Goal: Task Accomplishment & Management: Manage account settings

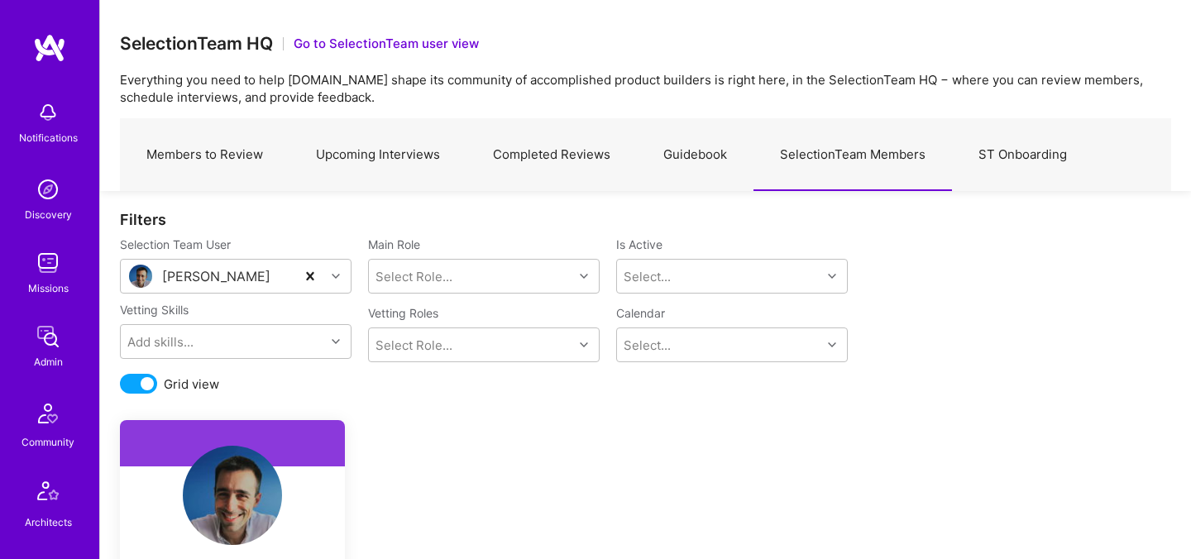
scroll to position [357, 0]
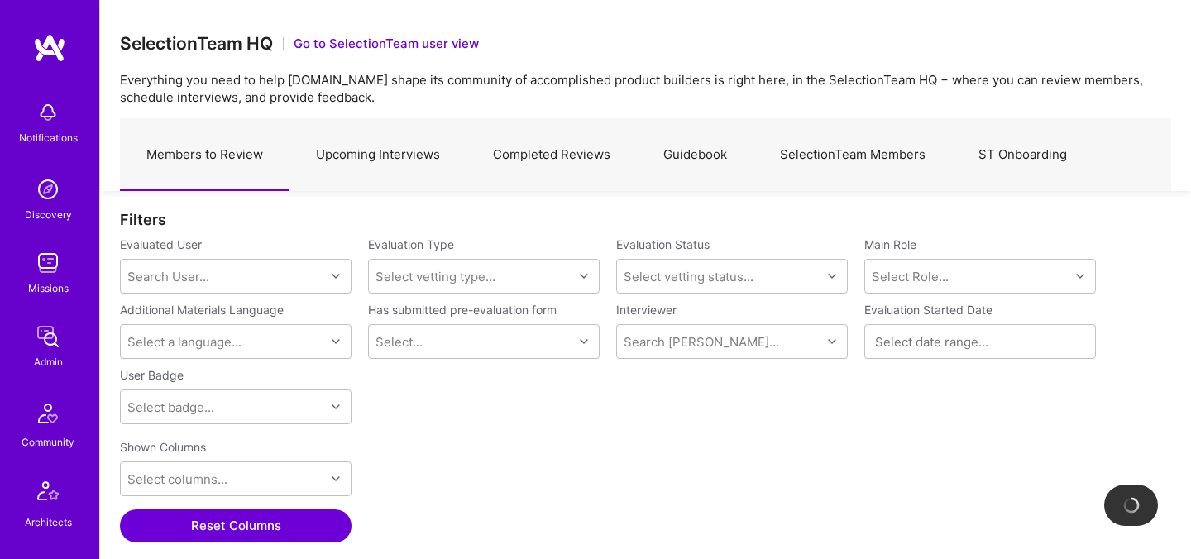
click at [1052, 152] on link "ST Onboarding" at bounding box center [1022, 155] width 141 height 72
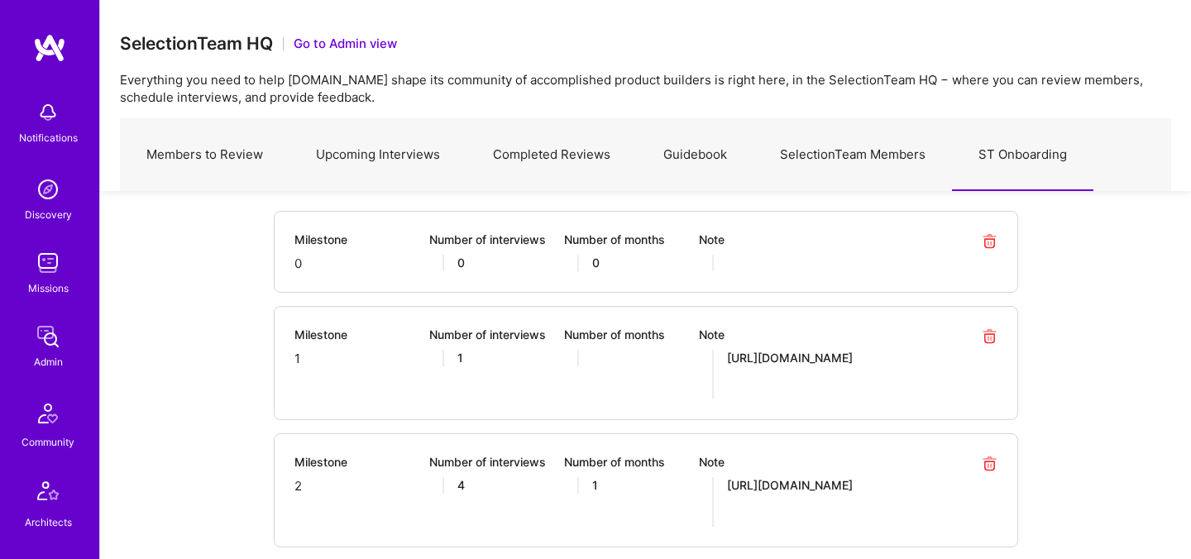
click at [905, 161] on link "SelectionTeam Members" at bounding box center [852, 155] width 198 height 72
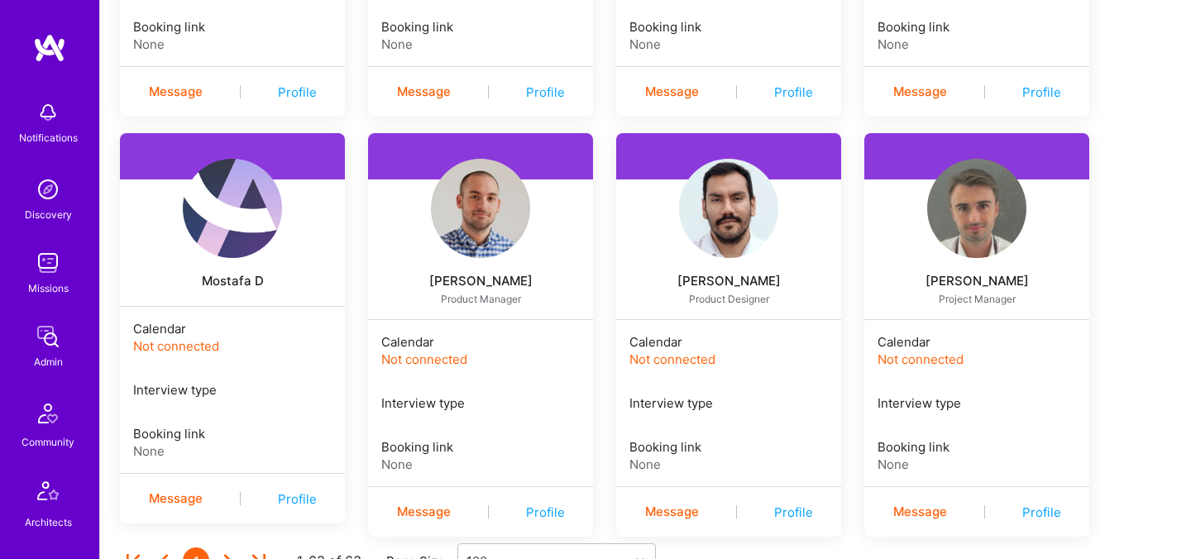
scroll to position [4369, 0]
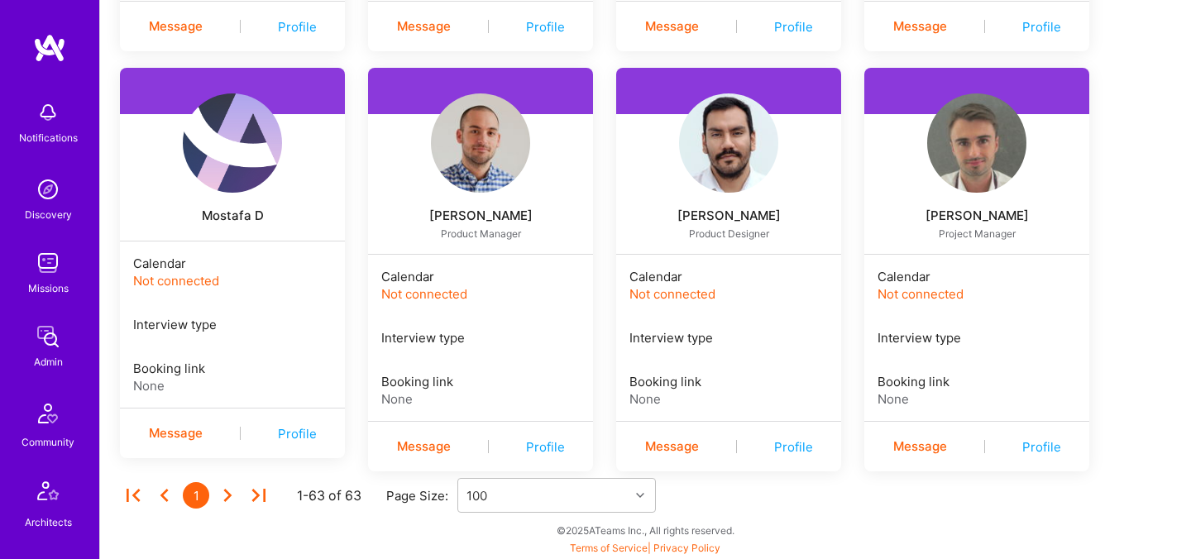
click at [1035, 443] on div "Profile" at bounding box center [1041, 446] width 39 height 17
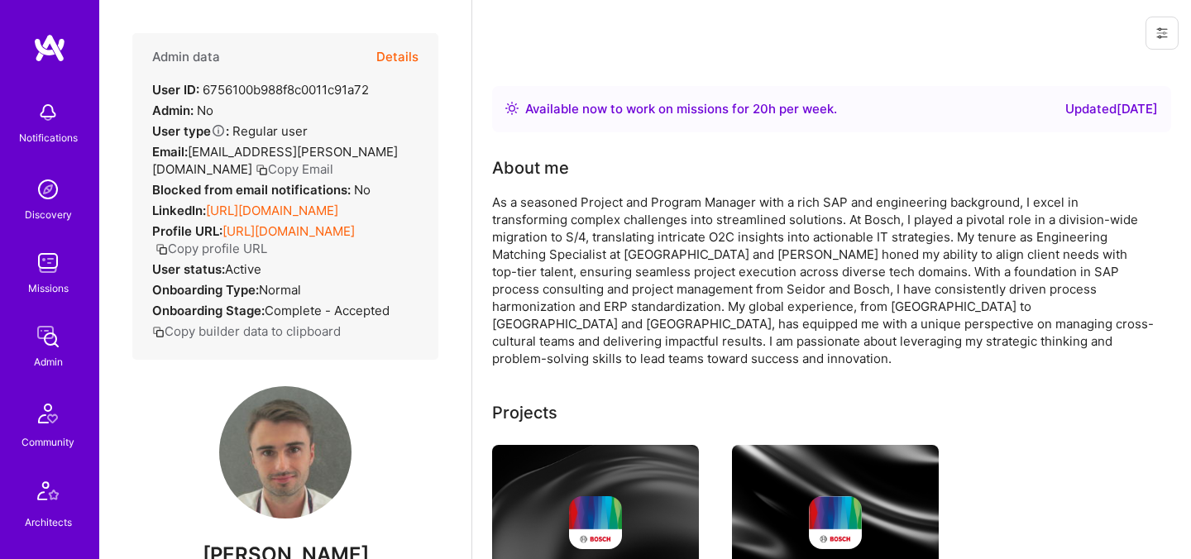
click at [255, 165] on button "Copy Email" at bounding box center [294, 168] width 78 height 17
click at [457, 260] on div "Admin data Details User ID: 6756100b988f8c0011c91a72 Admin: No User type Regula…" at bounding box center [285, 279] width 372 height 559
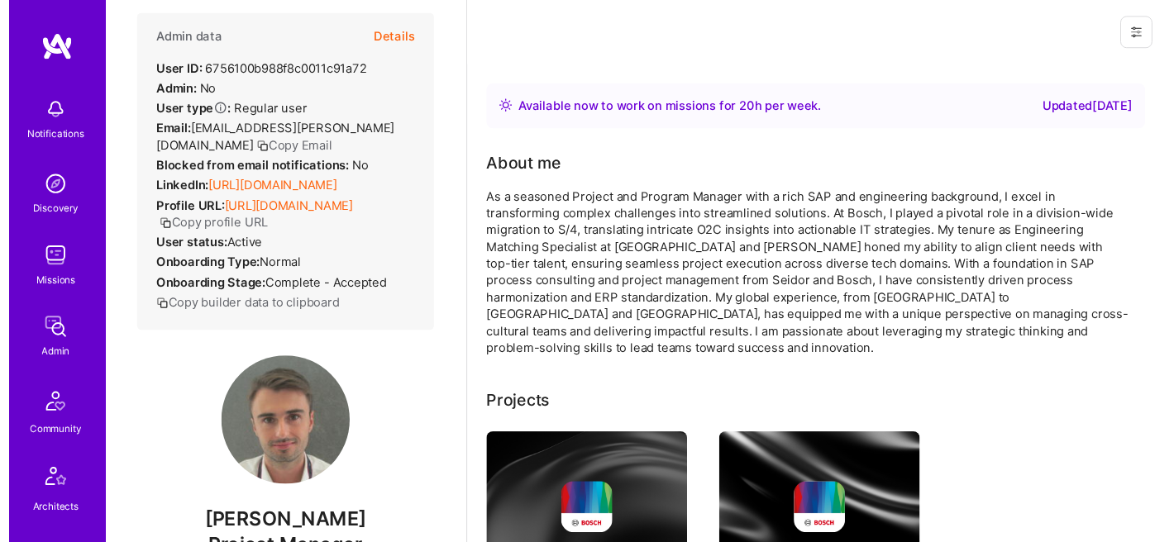
scroll to position [21, 0]
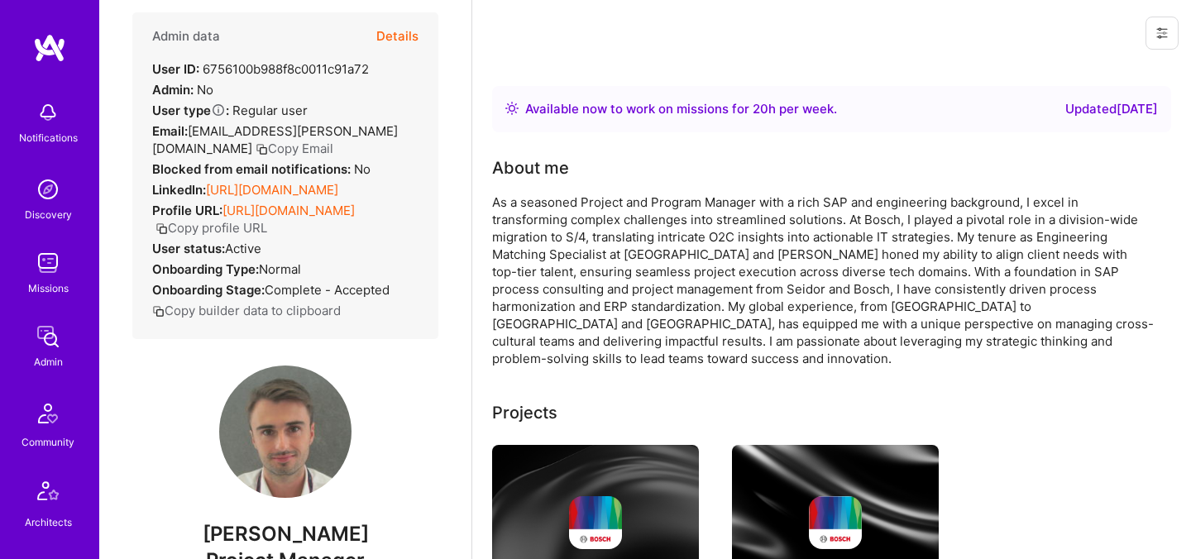
click at [255, 147] on button "Copy Email" at bounding box center [294, 148] width 78 height 17
click at [236, 163] on strong "Blocked from email notifications:" at bounding box center [253, 169] width 202 height 16
click at [238, 165] on strong "Blocked from email notifications:" at bounding box center [253, 169] width 202 height 16
click at [255, 155] on button "Copy Email" at bounding box center [294, 148] width 78 height 17
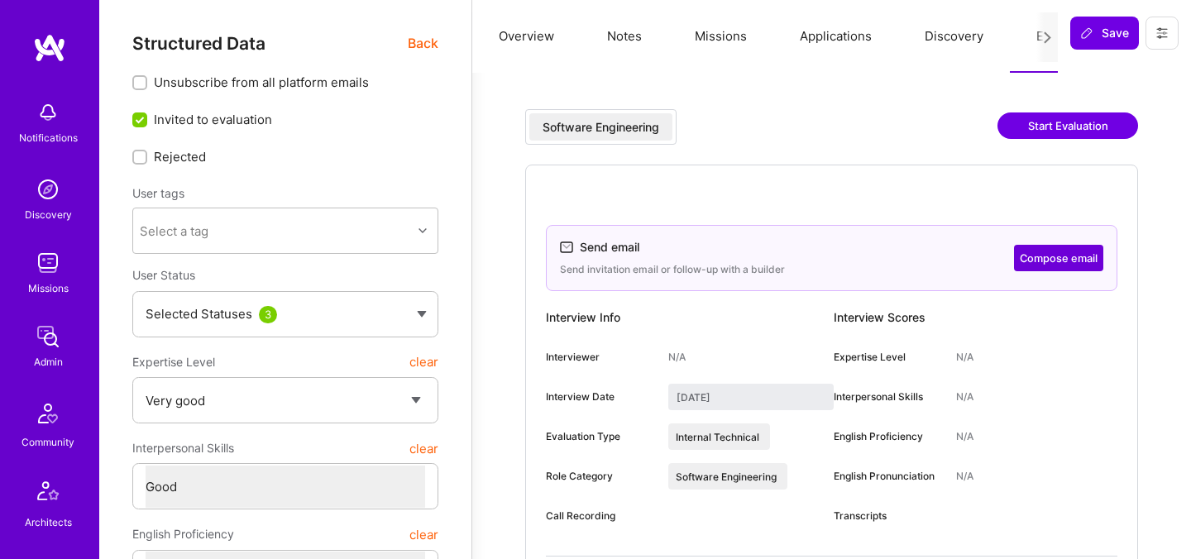
select select "5"
select select "4"
select select "6"
select select "7"
select select "US"
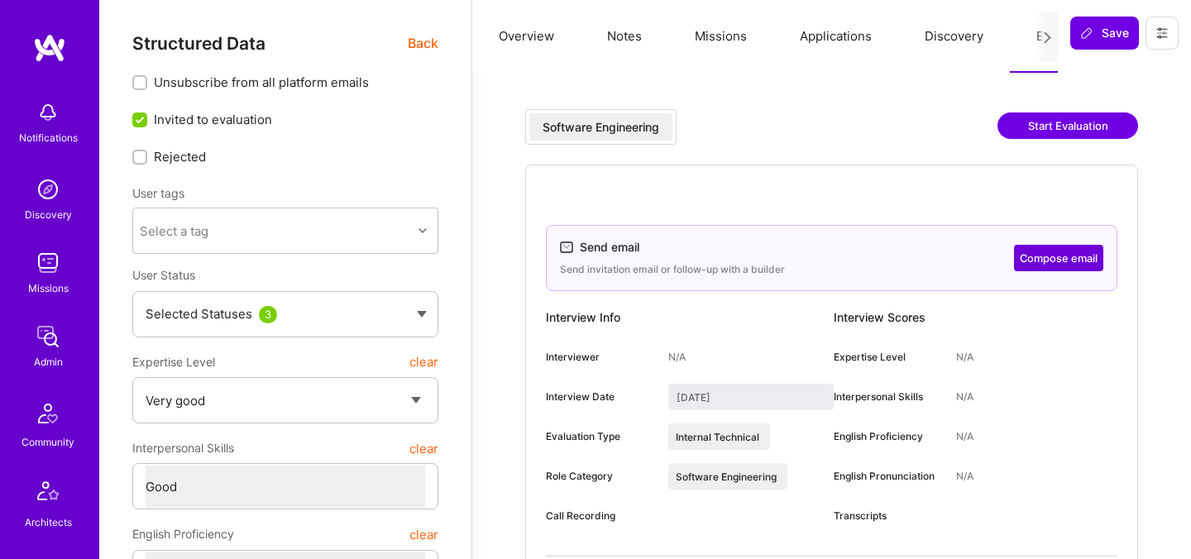
select select "Right Now"
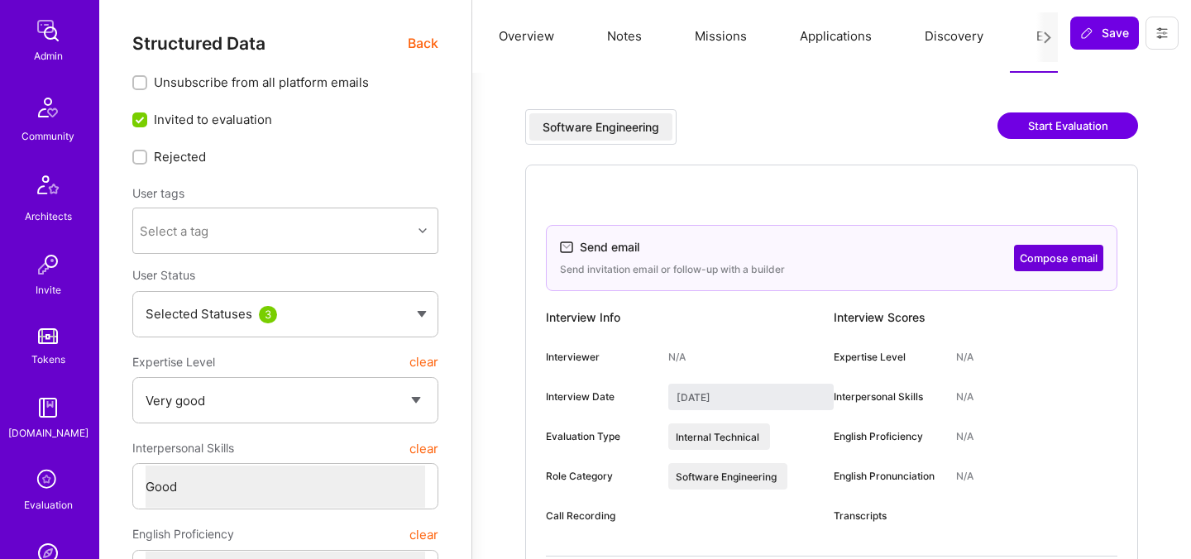
scroll to position [422, 0]
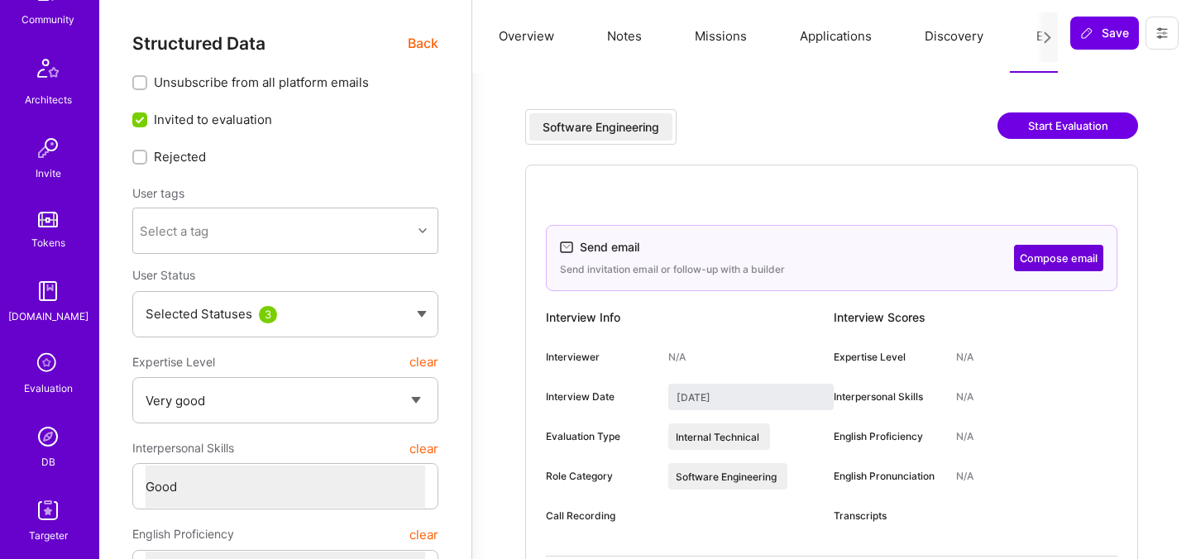
click at [41, 370] on icon at bounding box center [47, 363] width 31 height 31
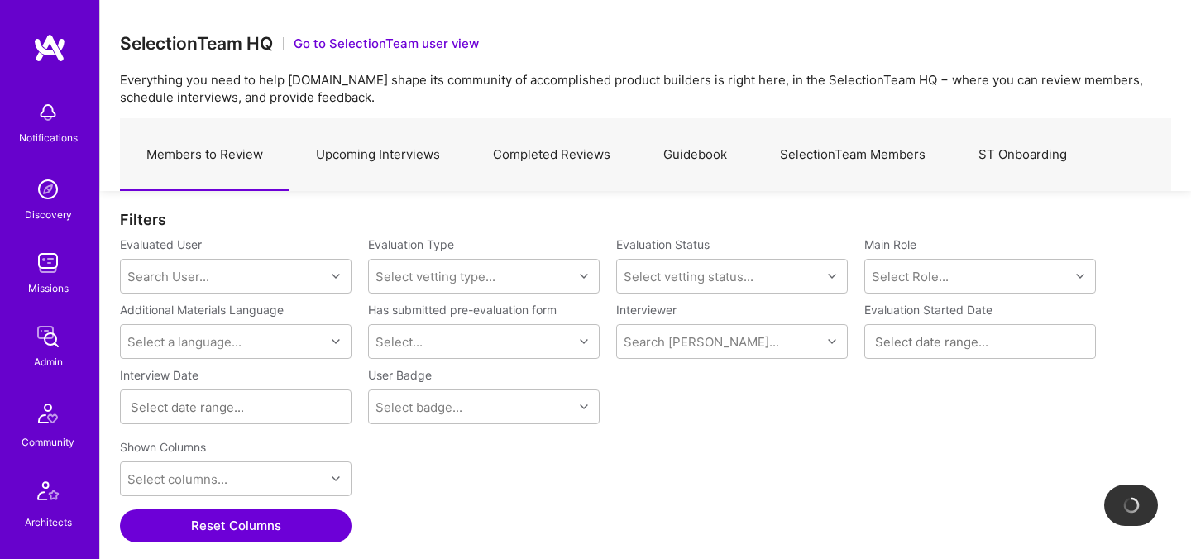
click at [877, 154] on link "SelectionTeam Members" at bounding box center [852, 155] width 198 height 72
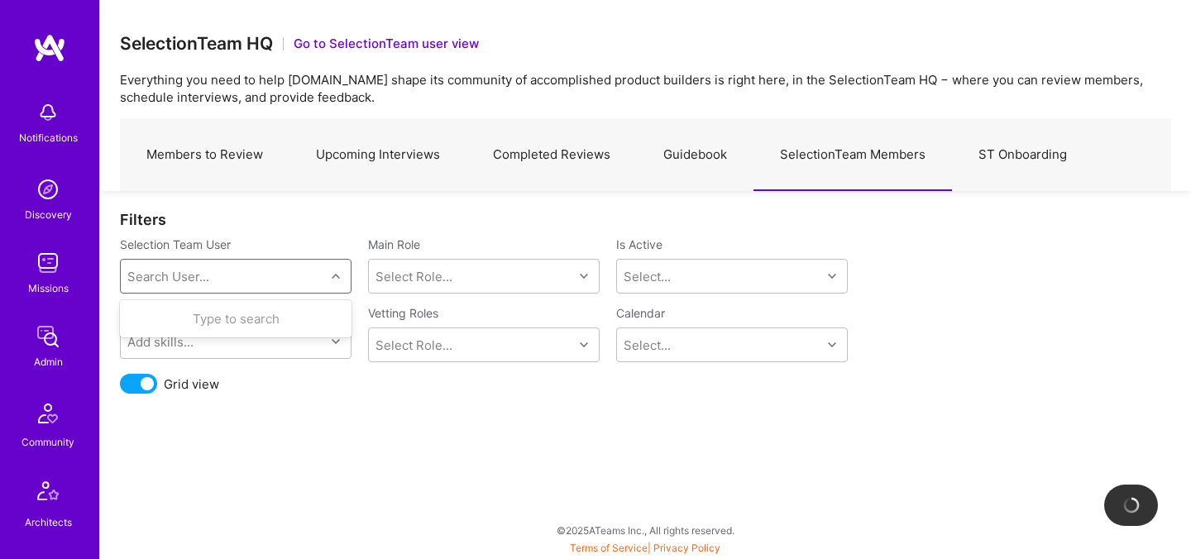
click at [306, 278] on div "Search User..." at bounding box center [223, 276] width 204 height 33
type input "tiag"
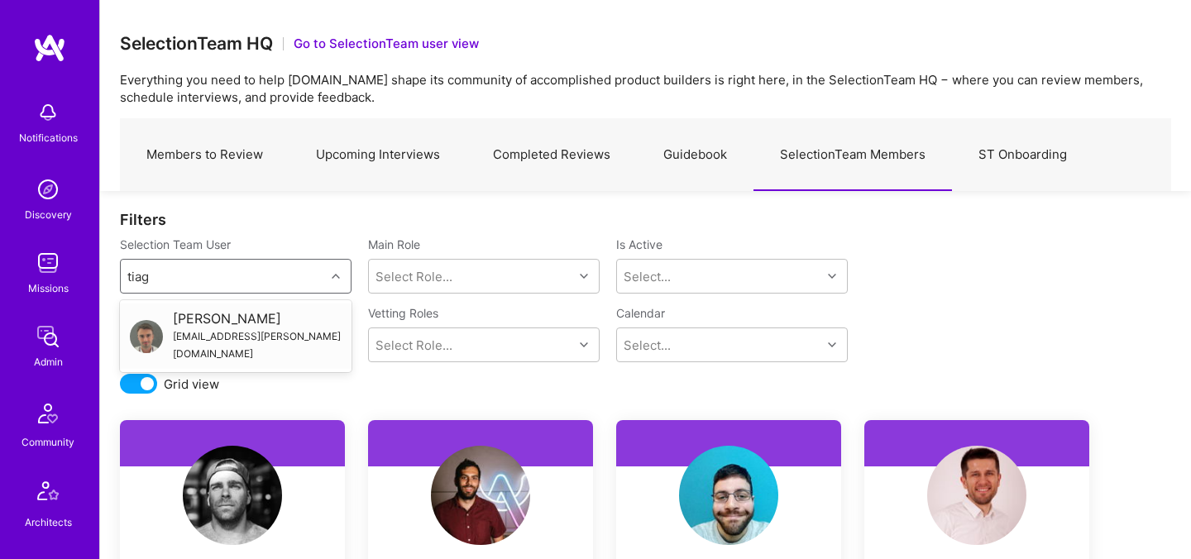
click at [193, 318] on div "Tiago Santos" at bounding box center [257, 318] width 169 height 17
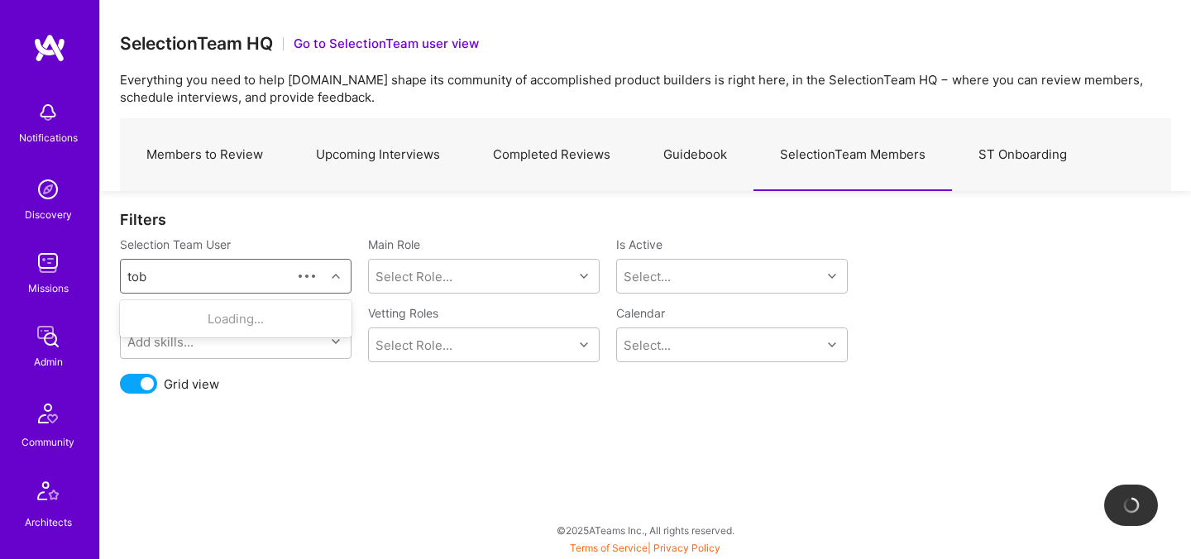
type input "toby"
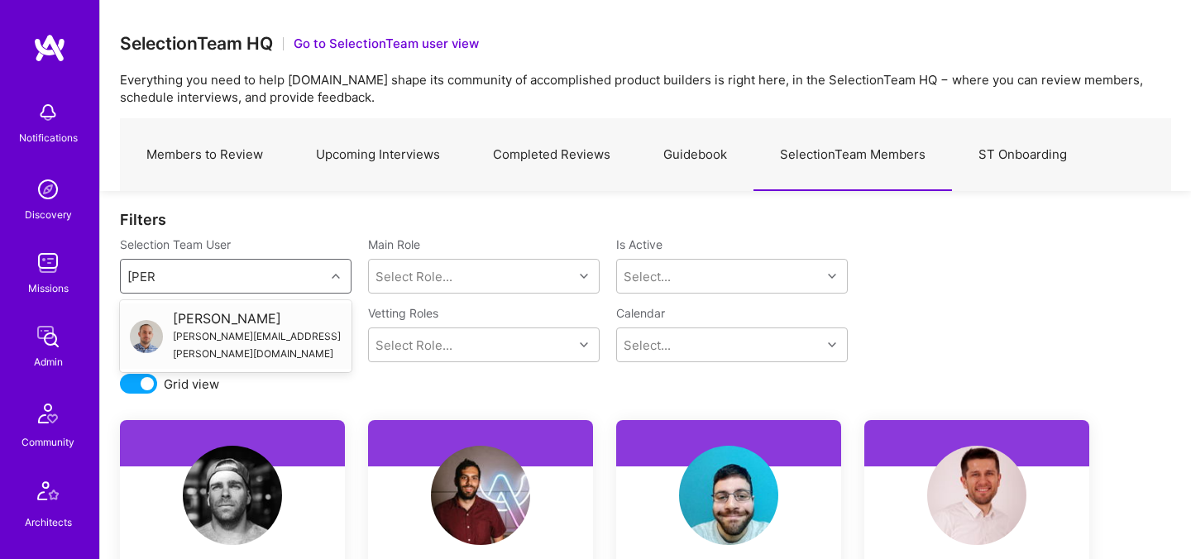
click at [193, 317] on div "Toby Urff" at bounding box center [257, 318] width 169 height 17
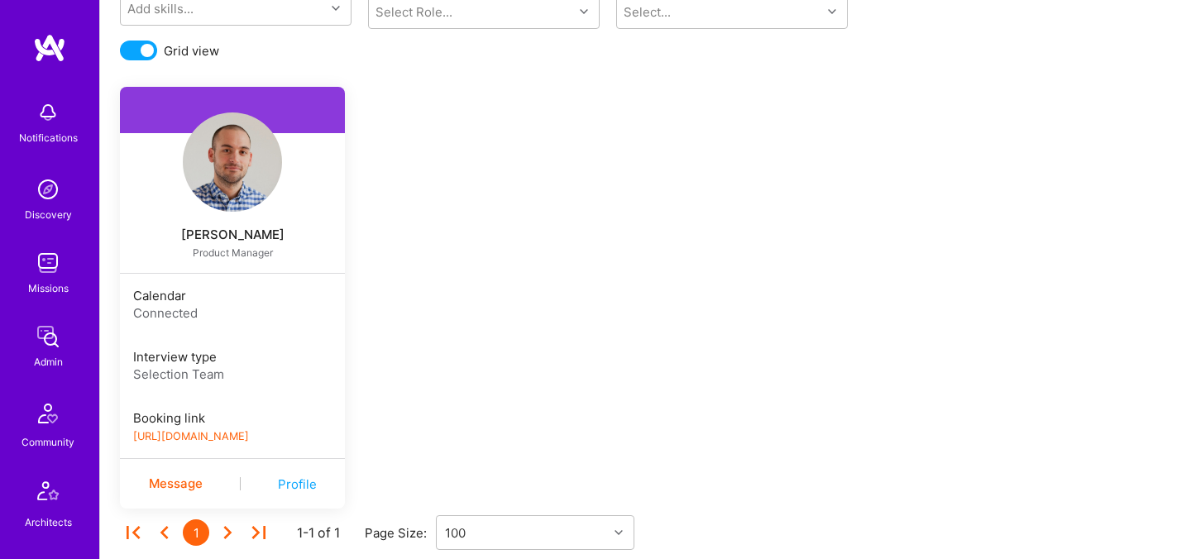
scroll to position [340, 0]
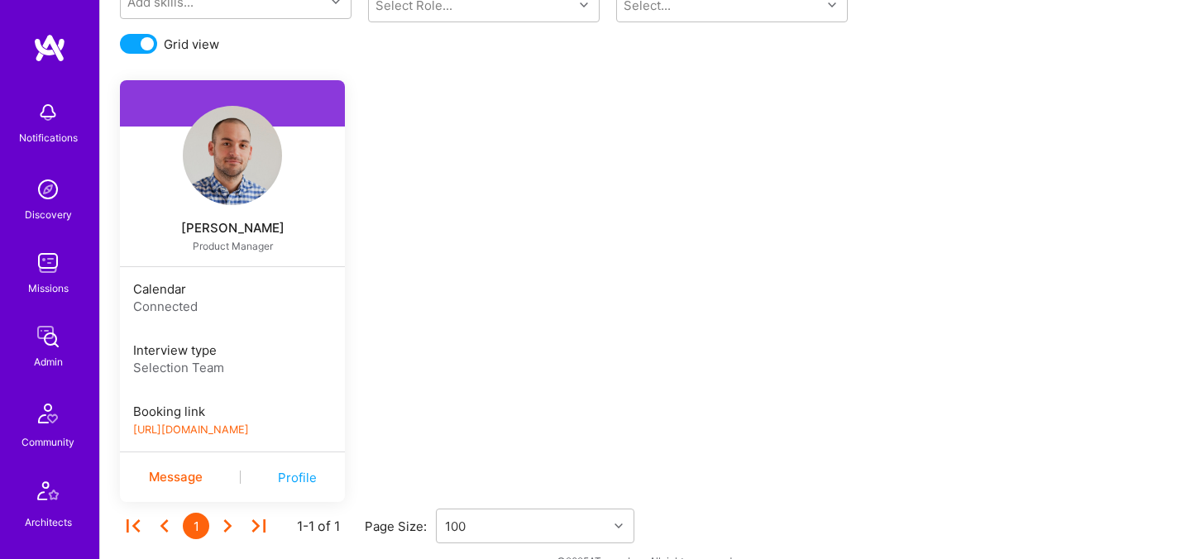
click at [289, 476] on div "Profile" at bounding box center [297, 477] width 39 height 17
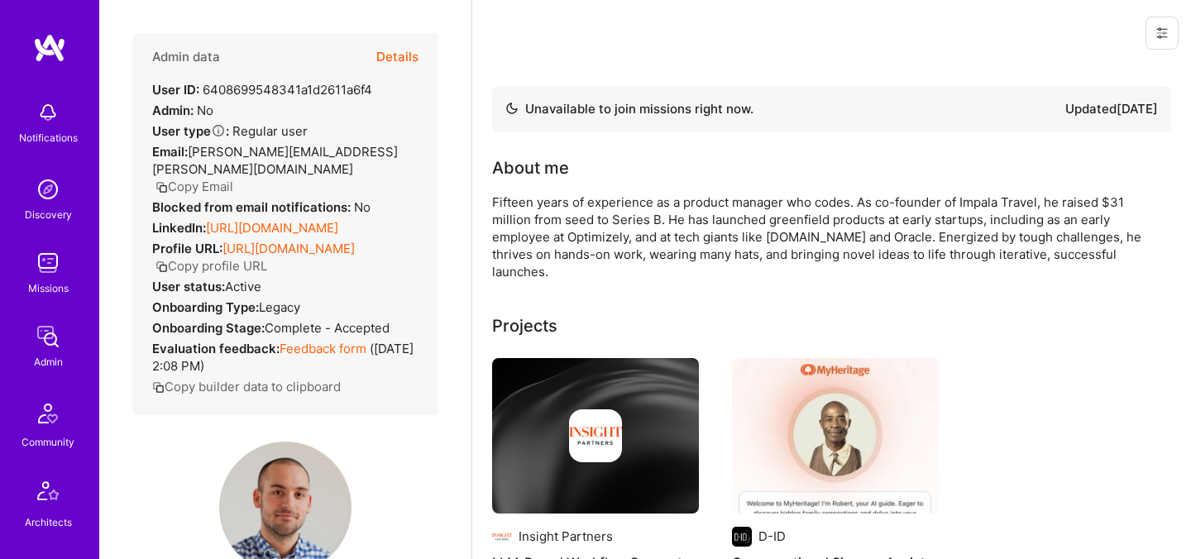
click at [233, 178] on button "Copy Email" at bounding box center [194, 186] width 78 height 17
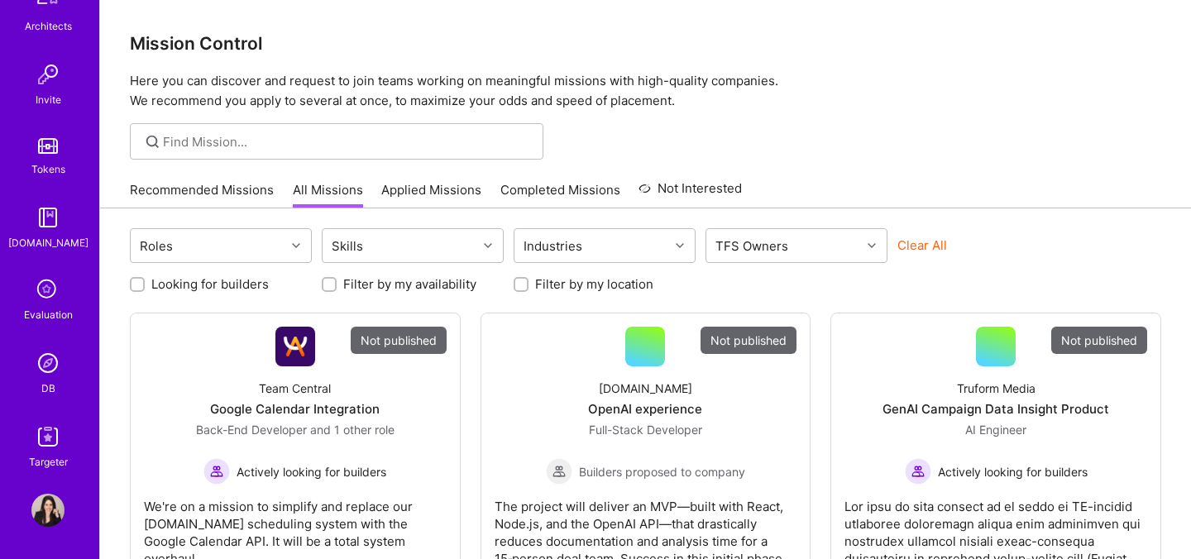
click at [50, 317] on div "Evaluation" at bounding box center [48, 314] width 49 height 17
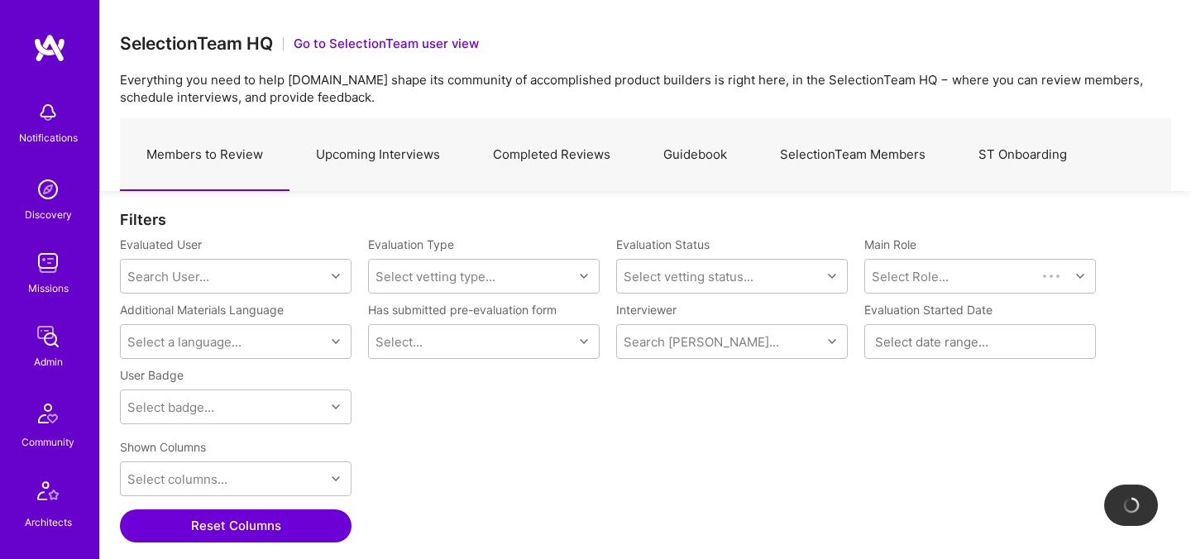
click at [376, 153] on link "Upcoming Interviews" at bounding box center [377, 155] width 177 height 72
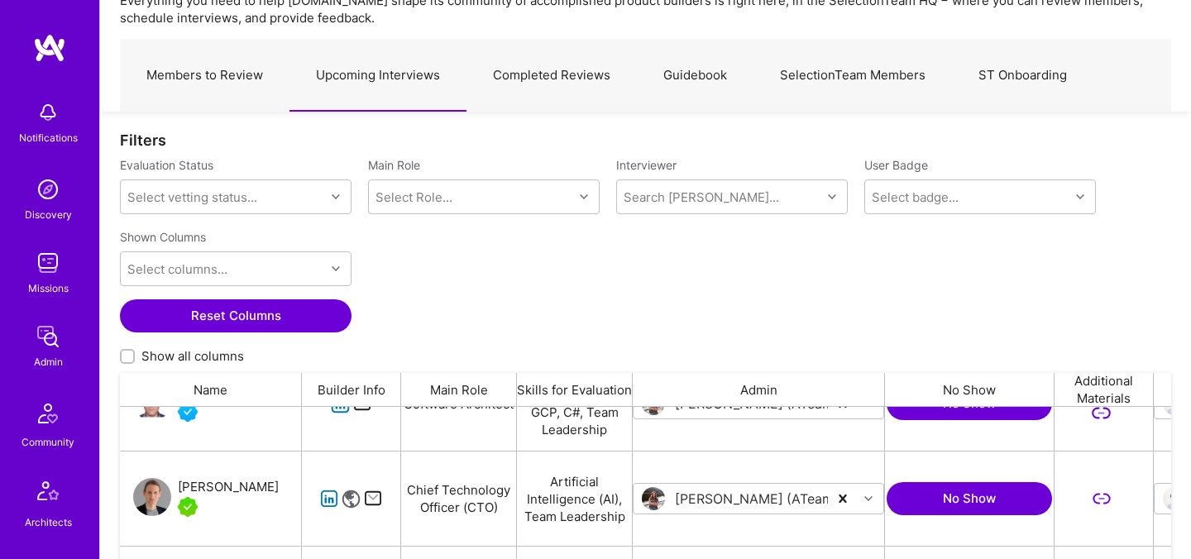
scroll to position [814, 0]
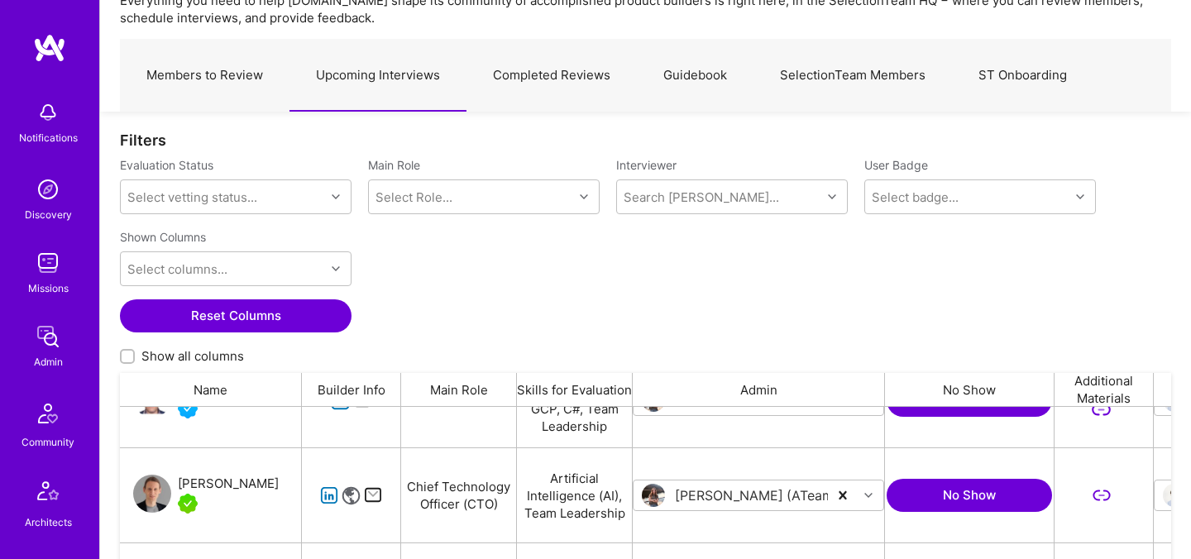
click at [797, 306] on div "Shown Columns Select columns... Reset Columns Show all columns" at bounding box center [645, 297] width 1051 height 150
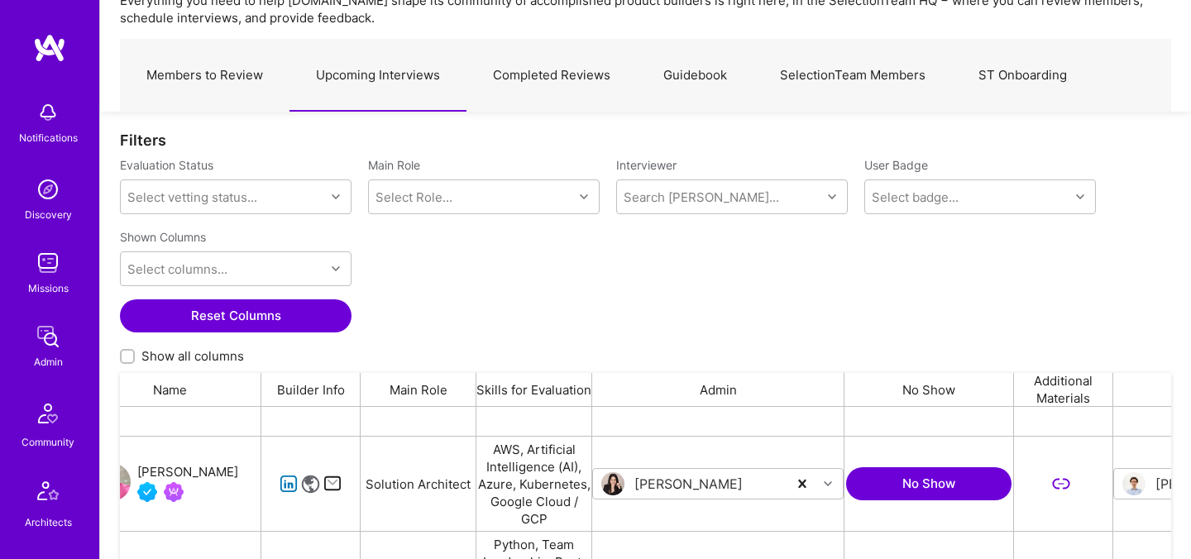
scroll to position [0, 0]
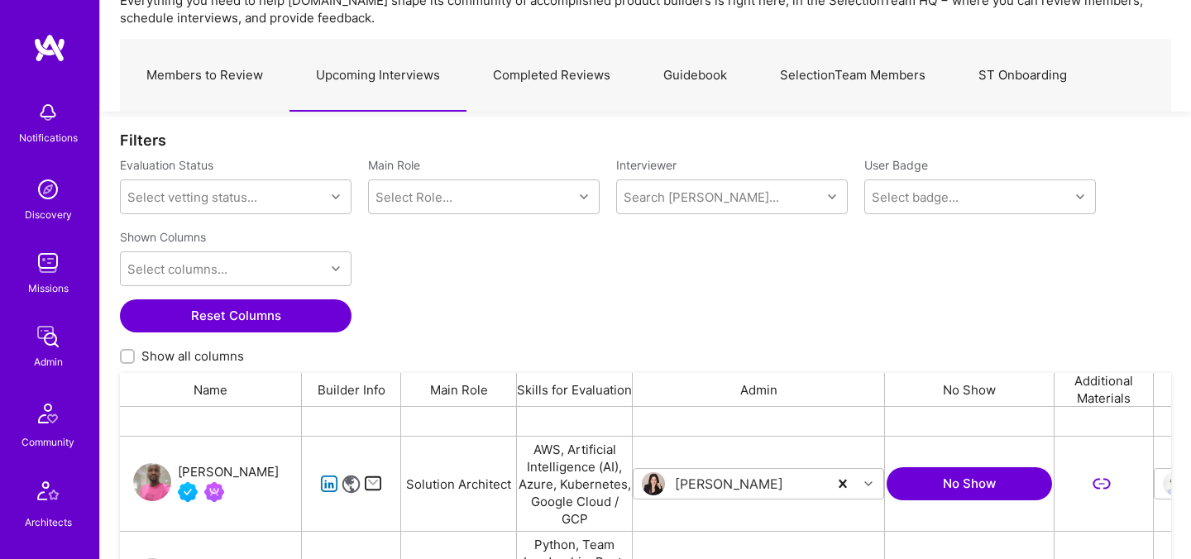
click at [217, 462] on div "Chinedu Chukwuelue" at bounding box center [228, 472] width 101 height 20
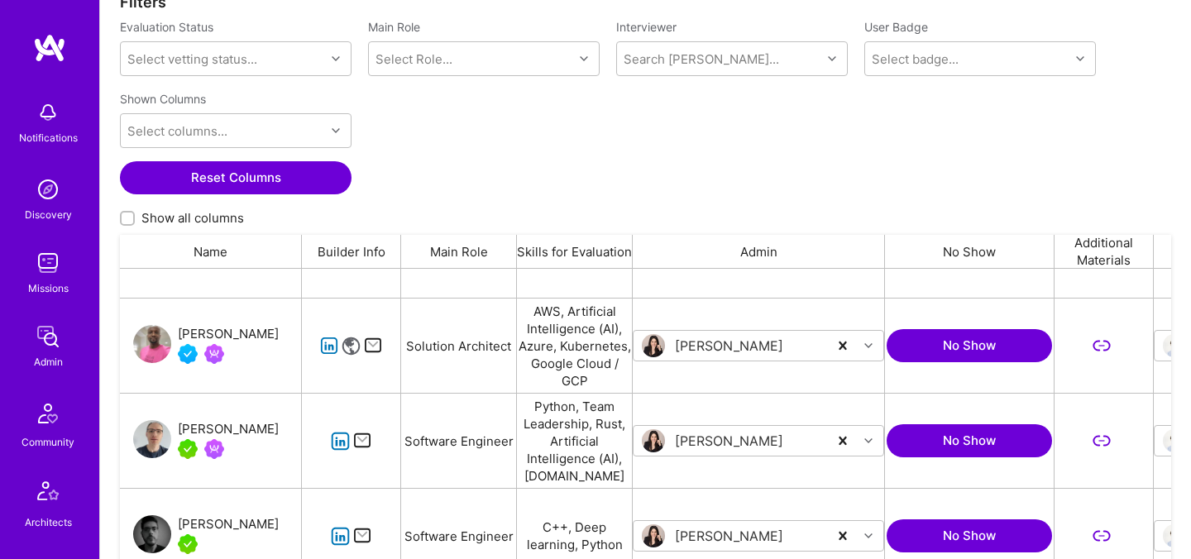
scroll to position [223, 0]
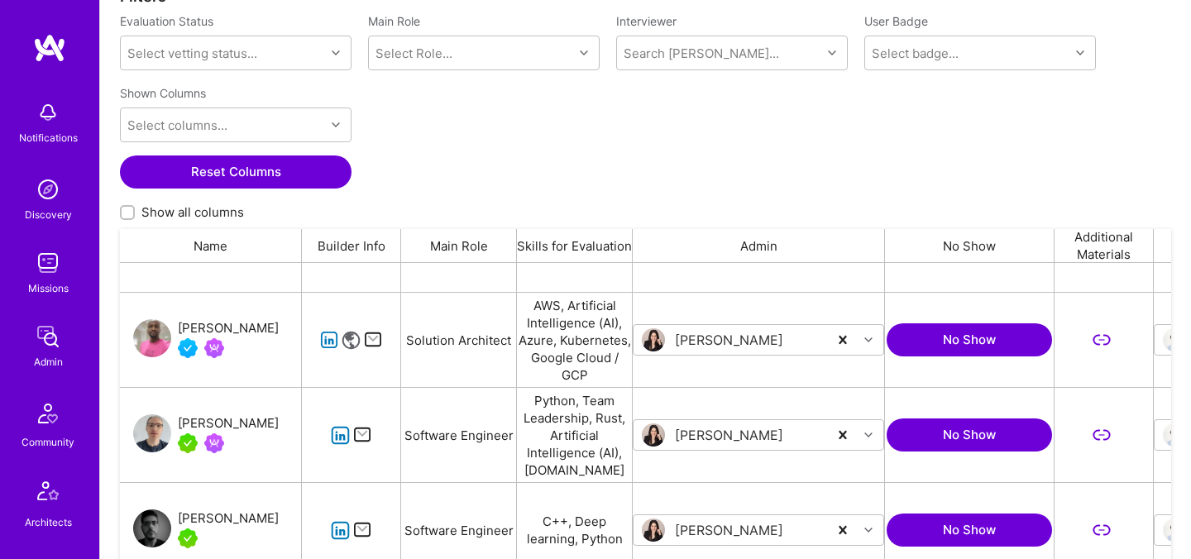
click at [220, 425] on div "David Mrva" at bounding box center [228, 423] width 101 height 20
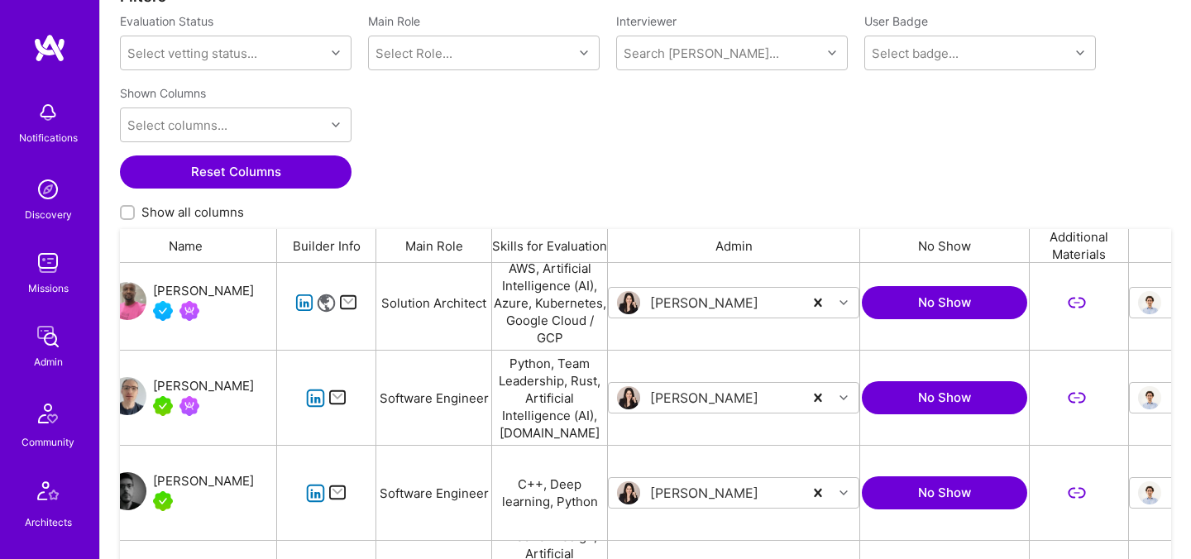
scroll to position [0, 0]
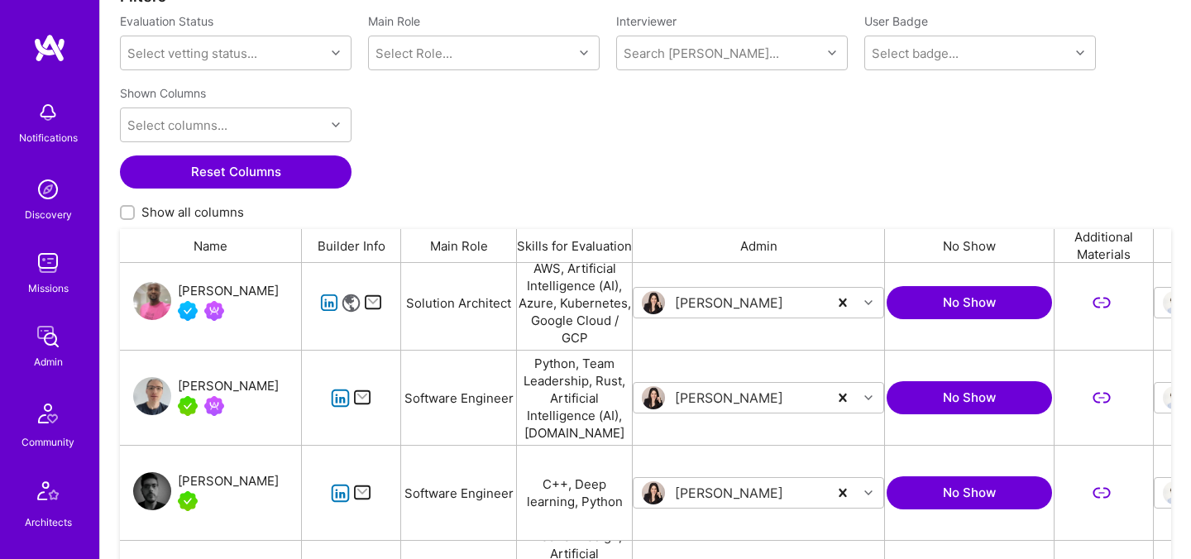
click at [219, 483] on div "[PERSON_NAME]" at bounding box center [228, 481] width 101 height 20
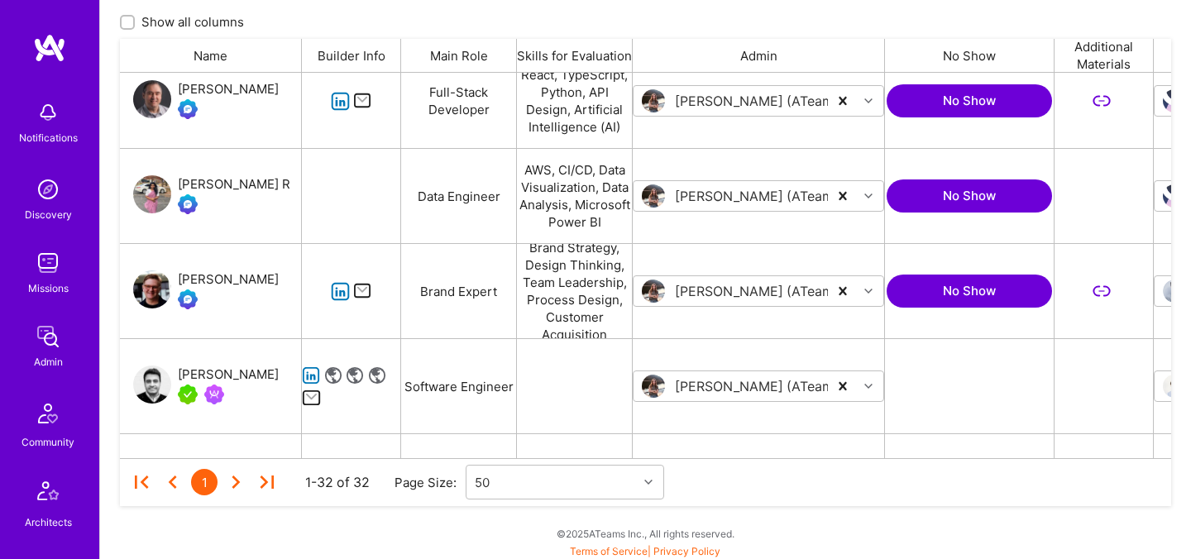
scroll to position [2657, 0]
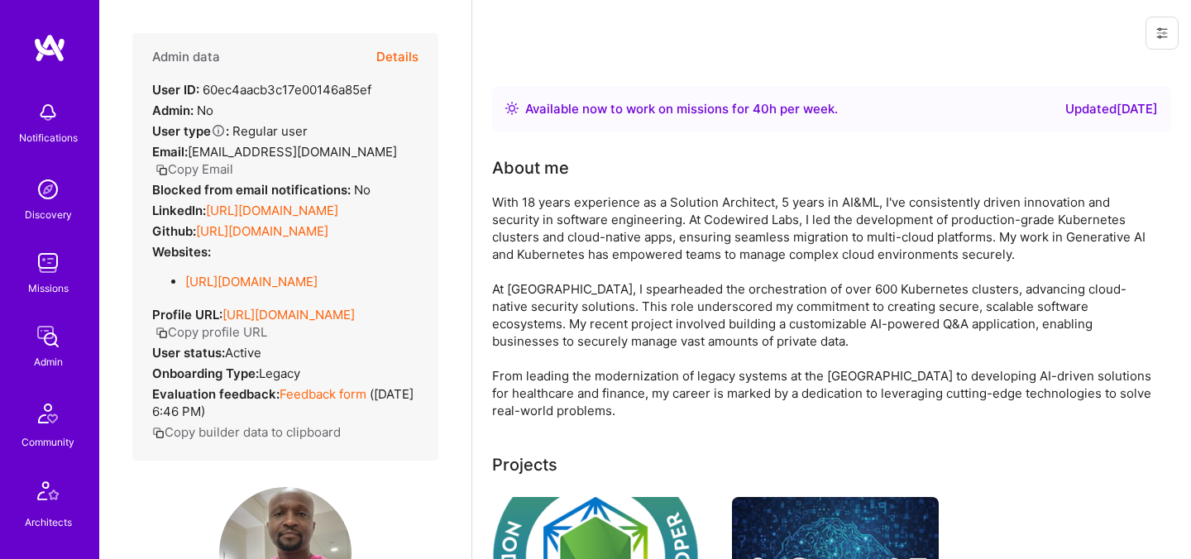
click at [398, 55] on button "Details" at bounding box center [397, 57] width 42 height 48
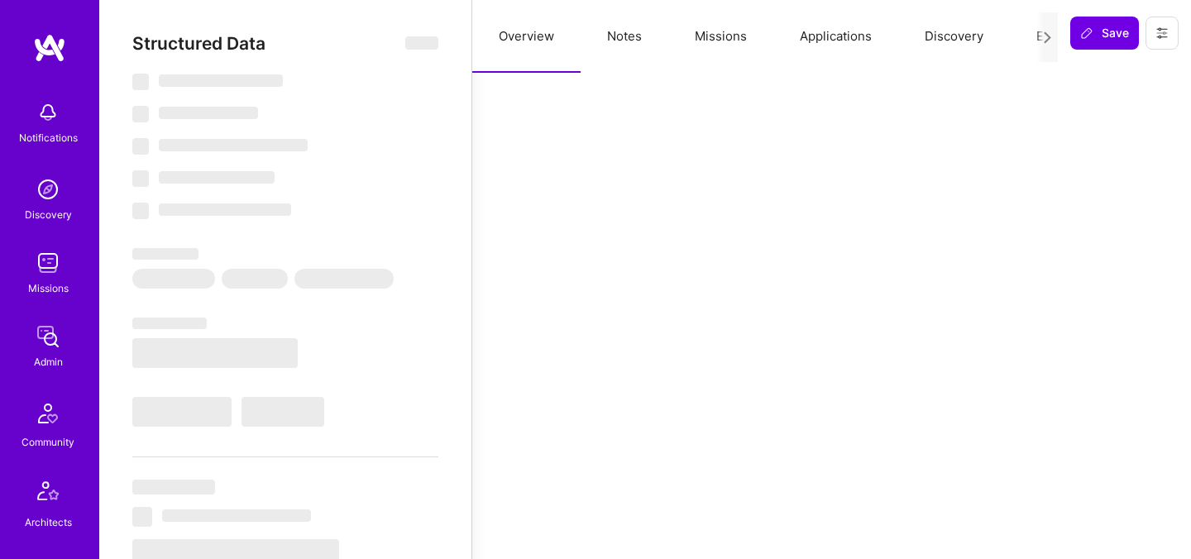
click at [1022, 36] on button "Evaluation" at bounding box center [1065, 36] width 113 height 73
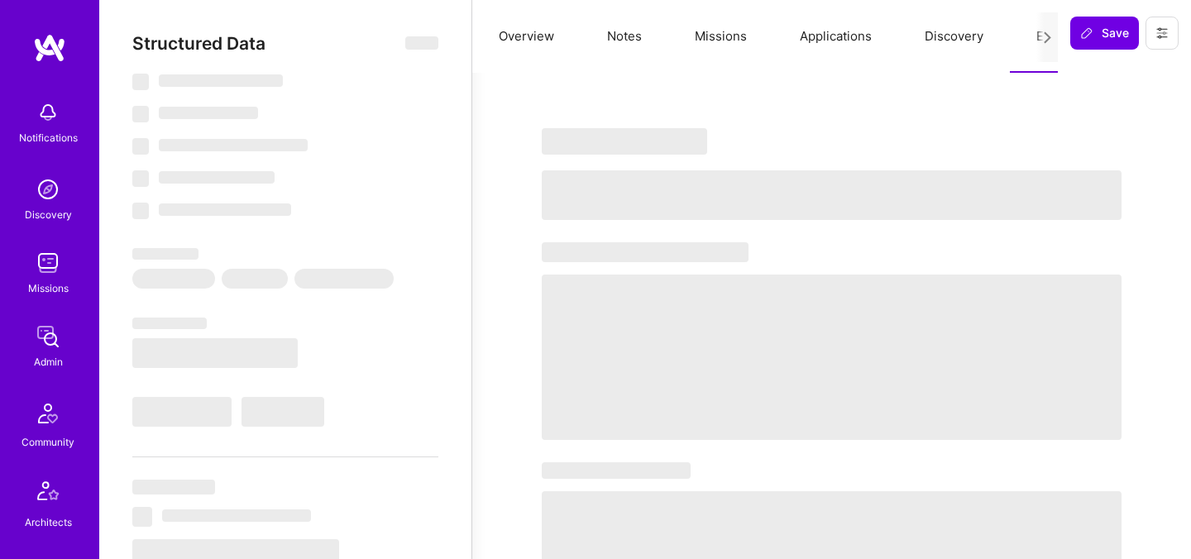
select select "Right Now"
select select "5"
select select "4"
select select "6"
select select "7"
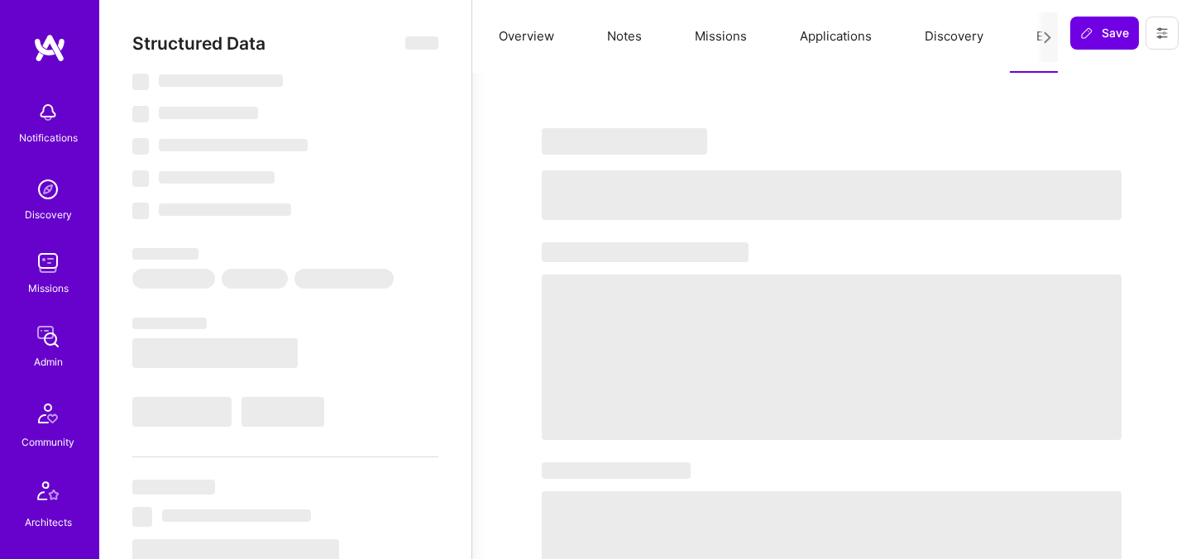
select select "US"
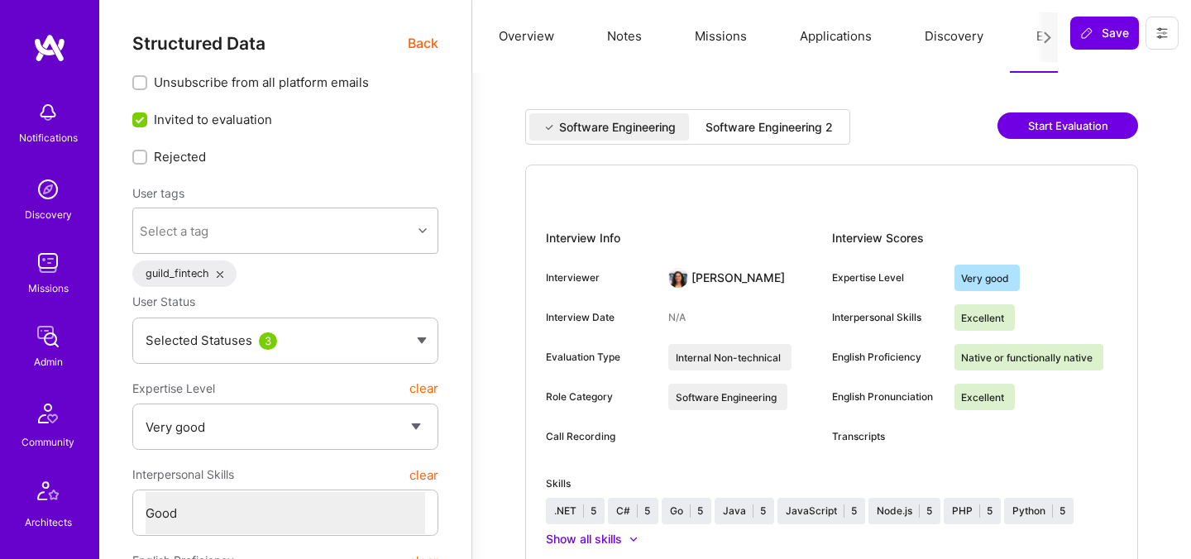
click at [757, 131] on div "Software Engineering 2" at bounding box center [768, 127] width 127 height 17
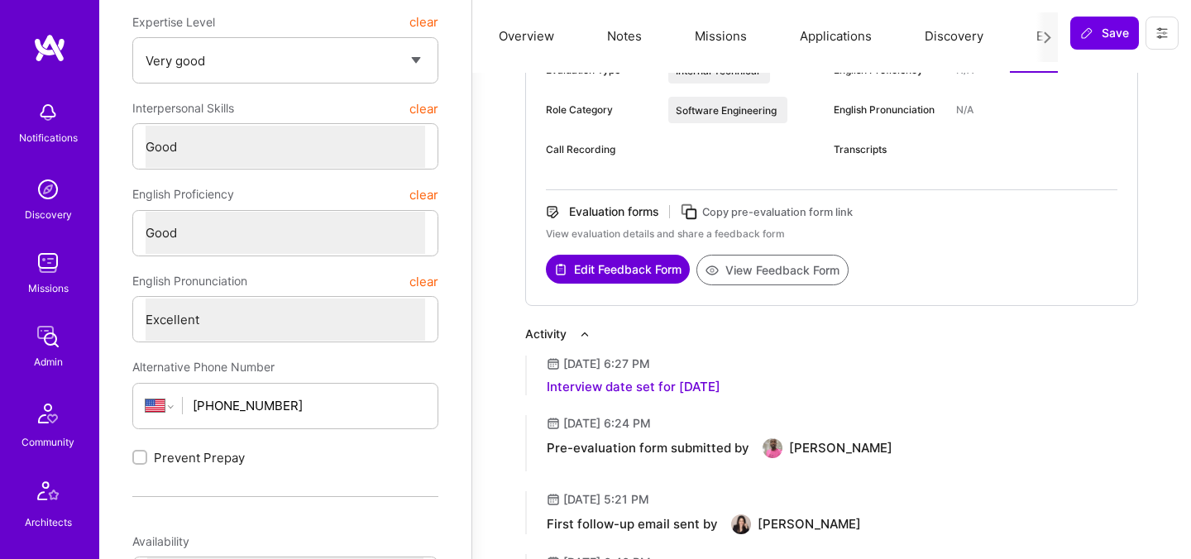
scroll to position [347, 0]
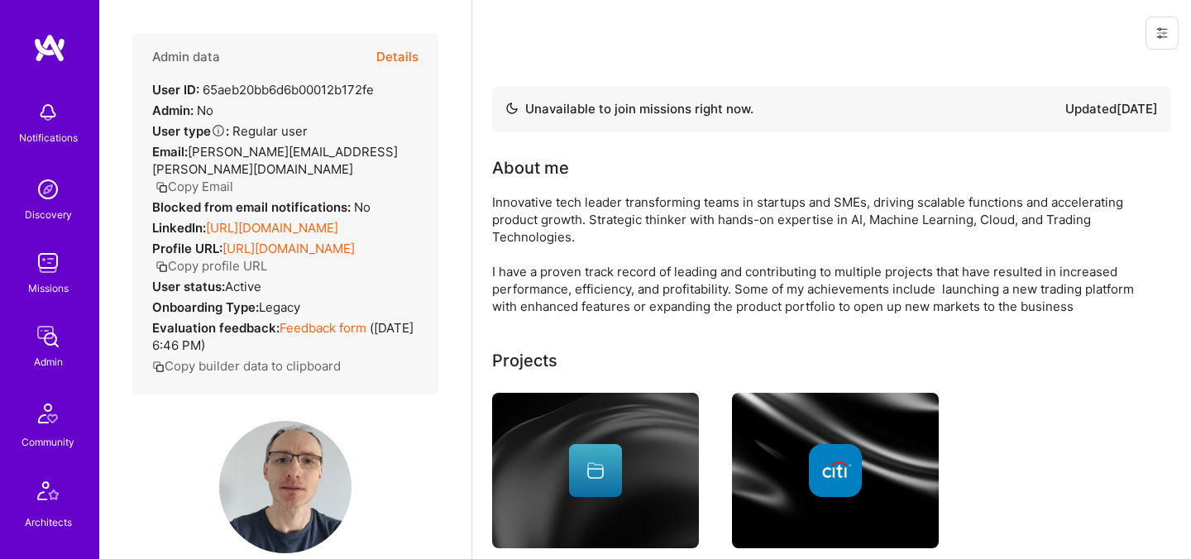
click at [398, 63] on button "Details" at bounding box center [397, 57] width 42 height 48
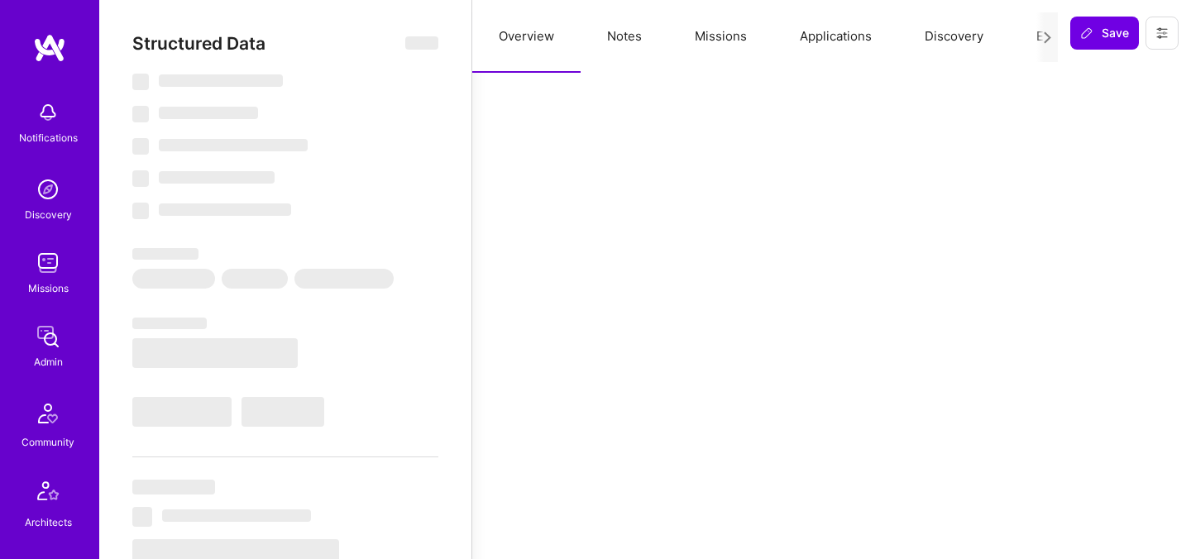
click at [1023, 44] on button "Evaluation" at bounding box center [1065, 36] width 113 height 73
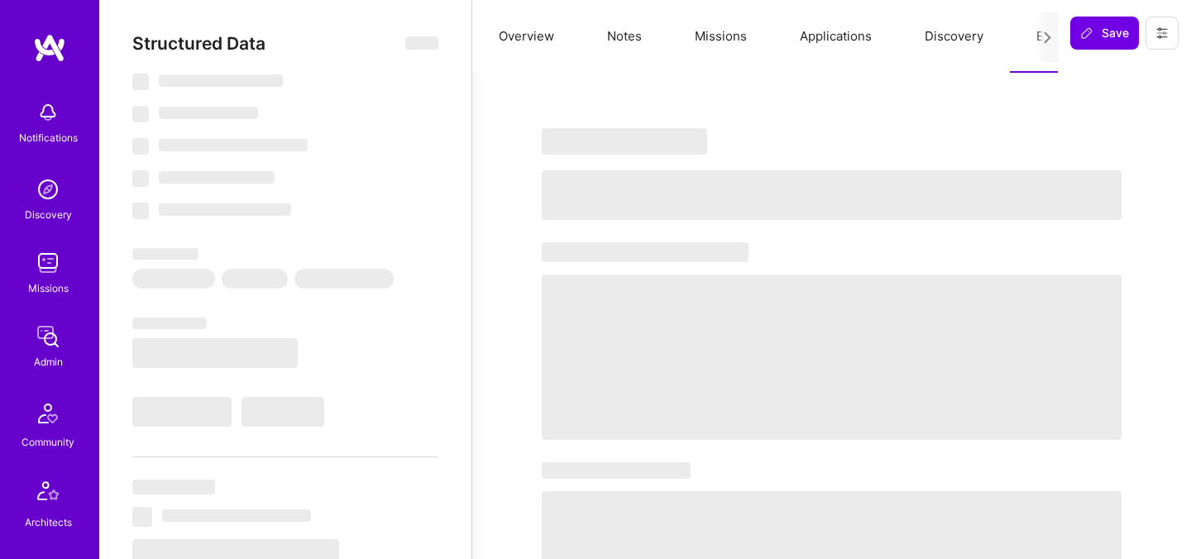
select select "Not Available"
select select "6 Months"
select select "5"
select select "7"
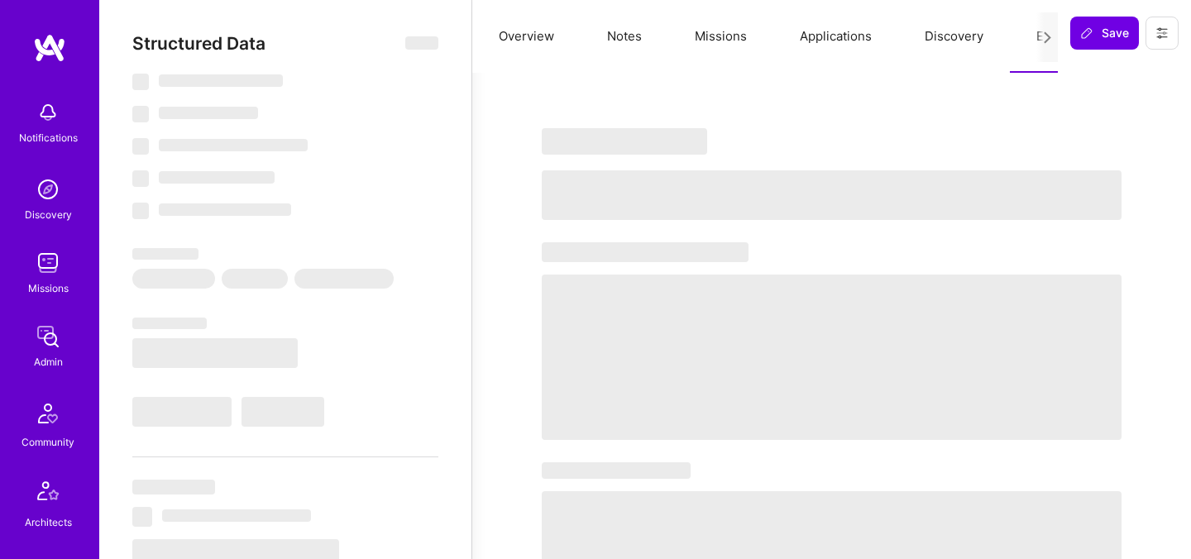
select select "7"
select select "GB"
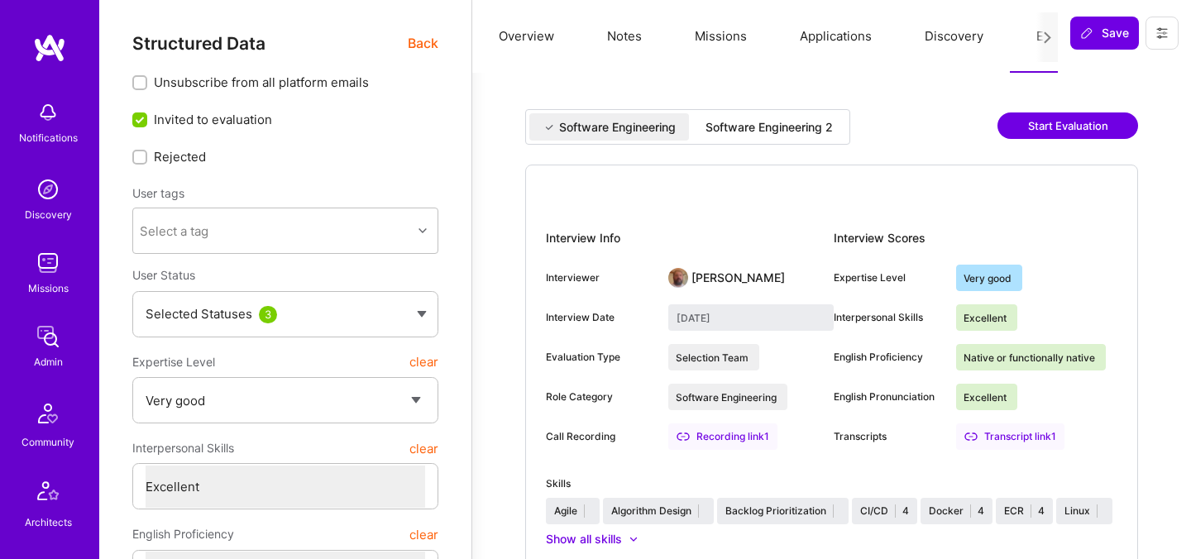
click at [793, 124] on div "Software Engineering 2" at bounding box center [768, 127] width 127 height 17
type input "August 29, 2025"
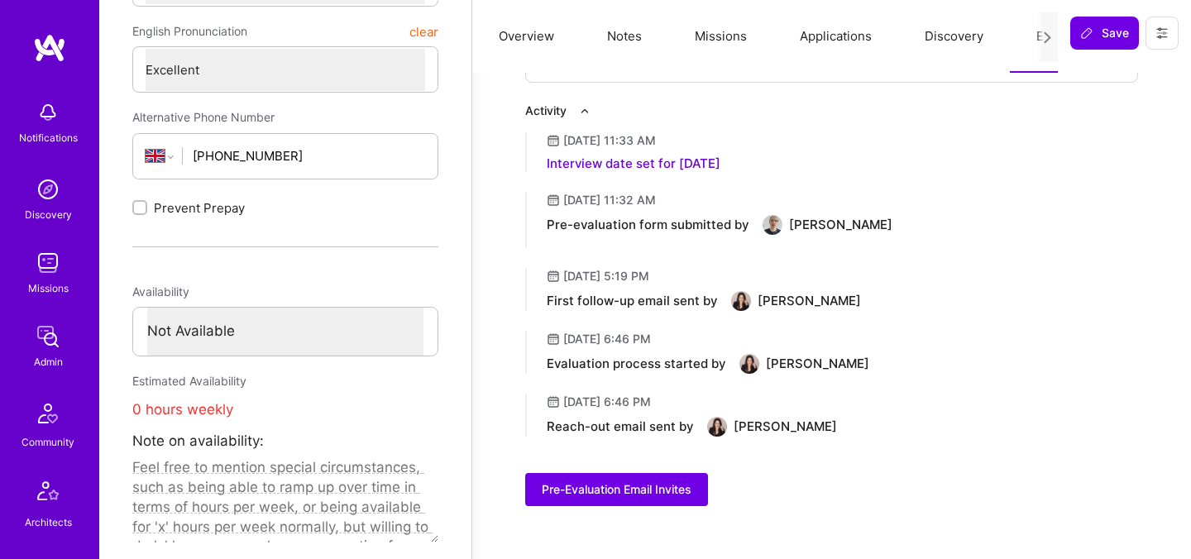
scroll to position [606, 0]
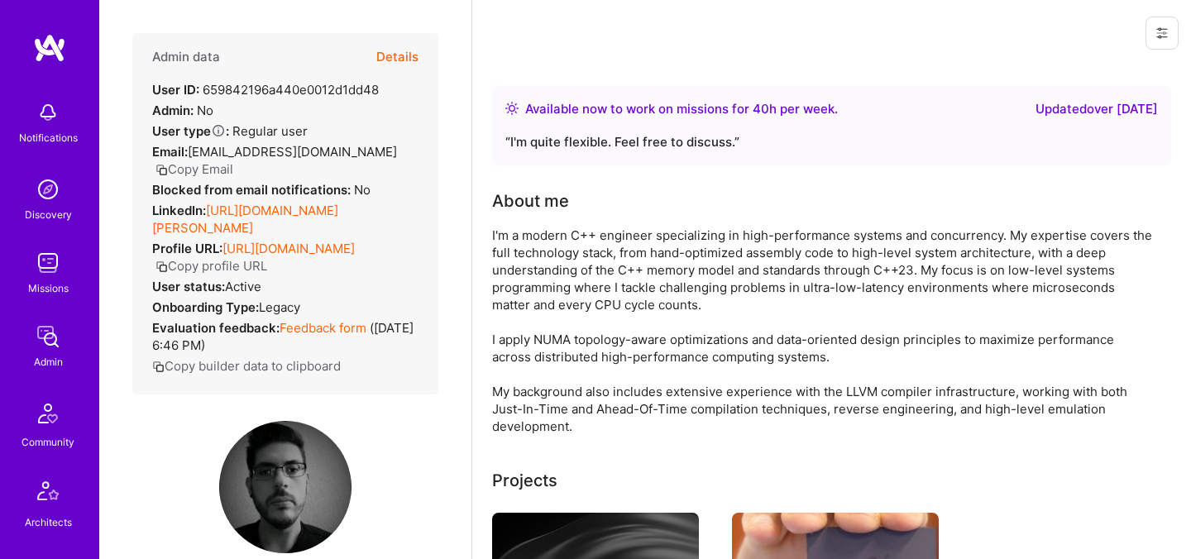
click at [396, 55] on button "Details" at bounding box center [397, 57] width 42 height 48
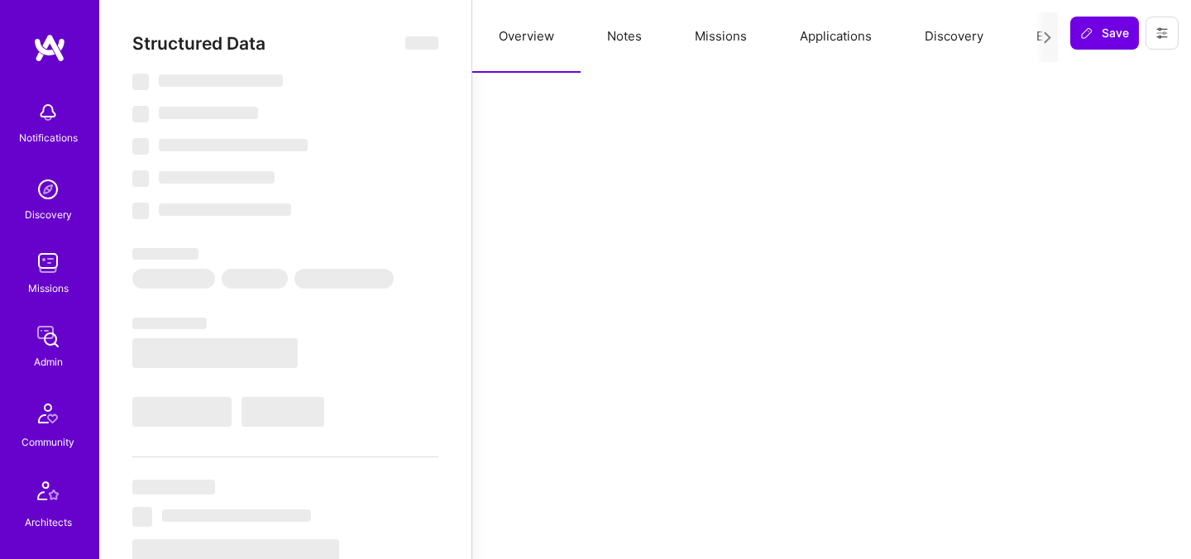
click at [1033, 32] on button "Evaluation" at bounding box center [1065, 36] width 113 height 73
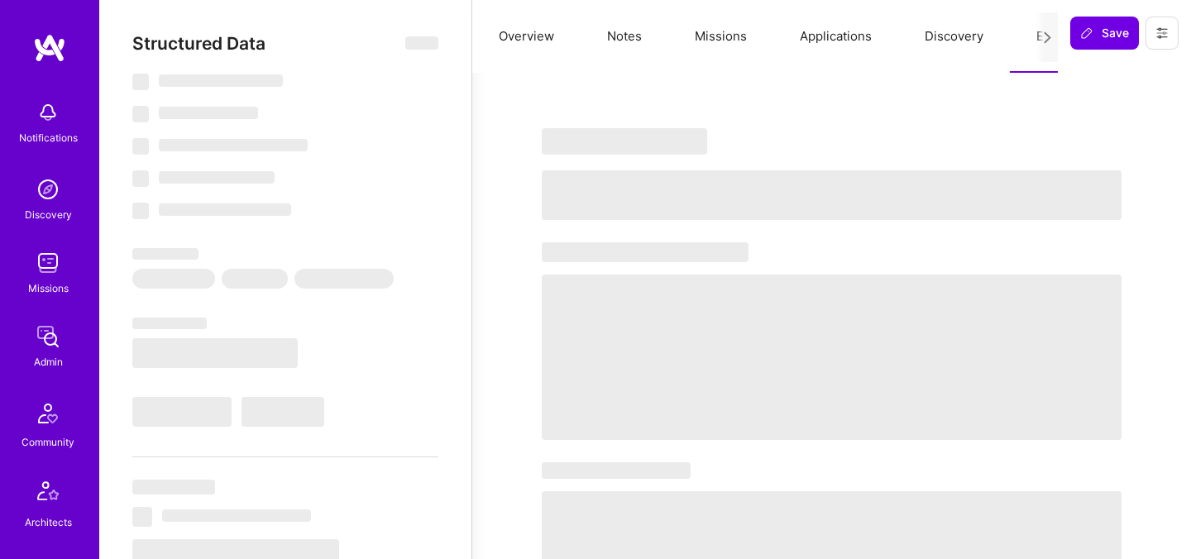
select select "Right Now"
select select "7"
select select "4"
select select "6"
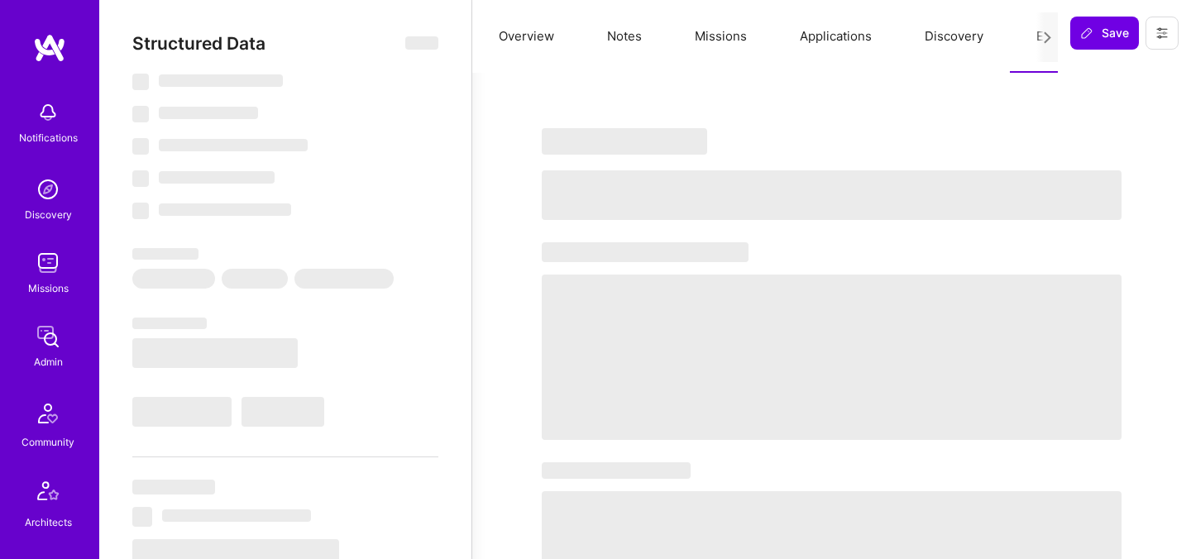
select select "GR"
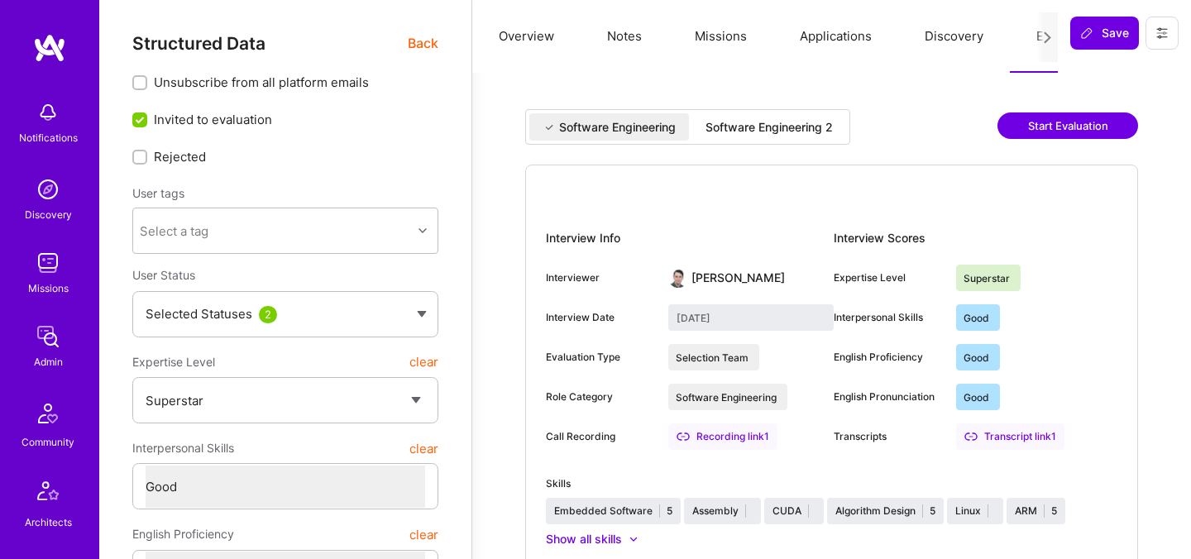
click at [802, 125] on div "Software Engineering 2" at bounding box center [768, 127] width 127 height 17
type input "[DATE]"
